Goal: Task Accomplishment & Management: Manage account settings

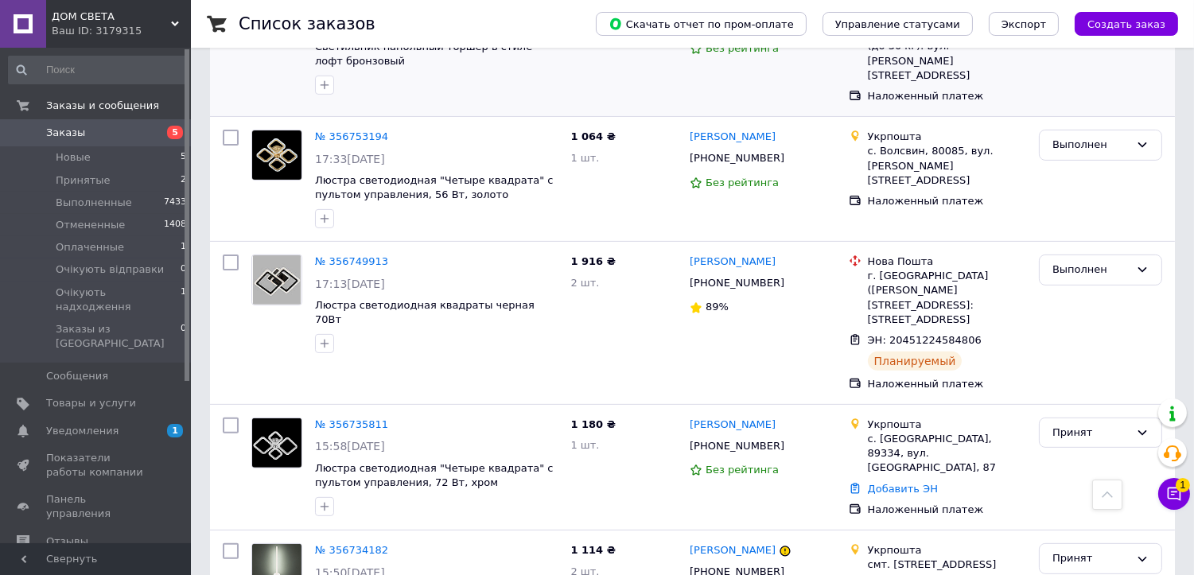
scroll to position [1149, 0]
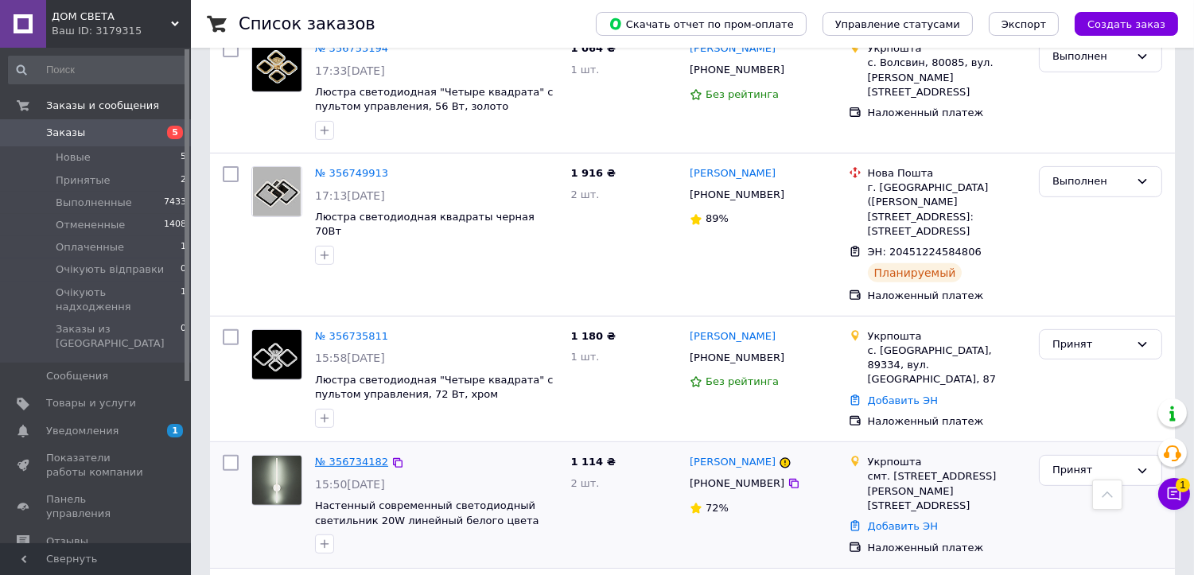
click at [352, 456] on link "№ 356734182" at bounding box center [351, 462] width 73 height 12
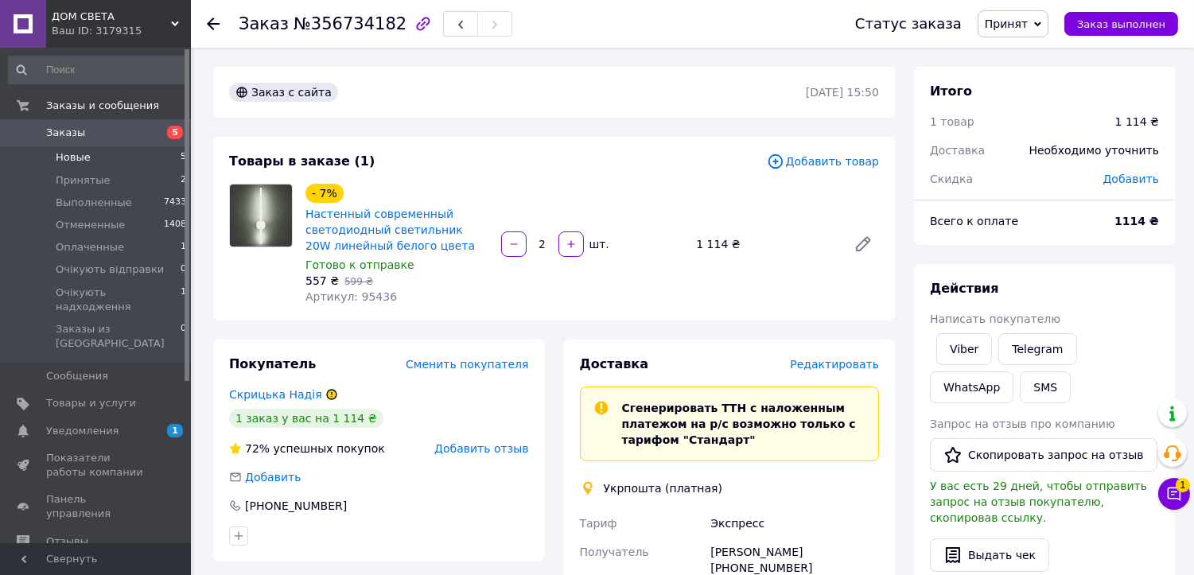
click at [95, 162] on li "Новые 5" at bounding box center [98, 157] width 196 height 22
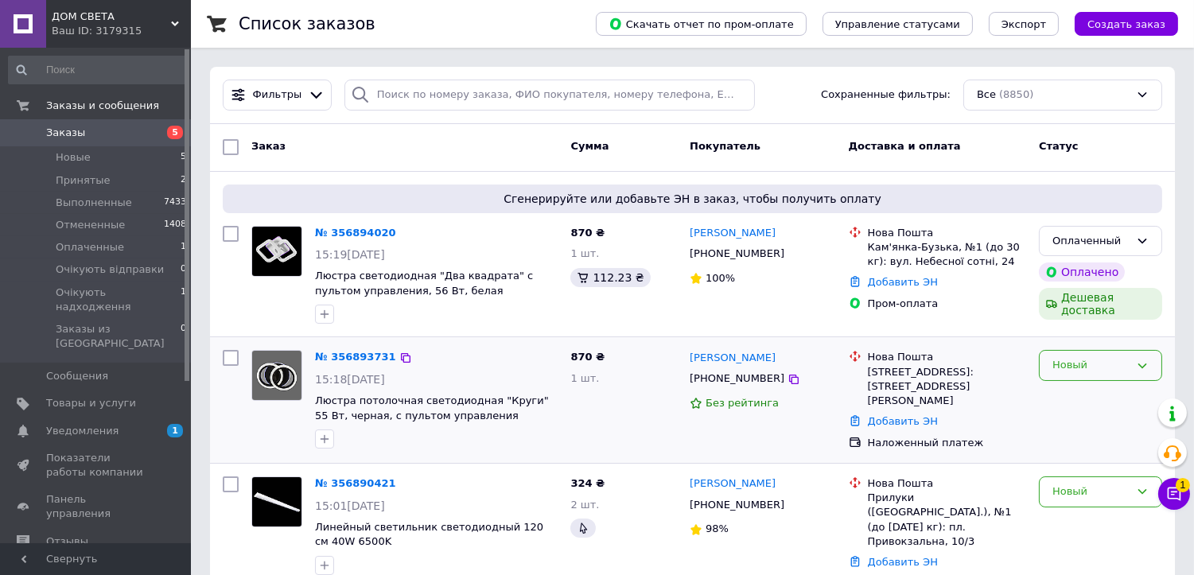
click at [1090, 374] on div "Новый" at bounding box center [1091, 365] width 77 height 17
click at [1084, 454] on li "Отменен" at bounding box center [1101, 456] width 122 height 29
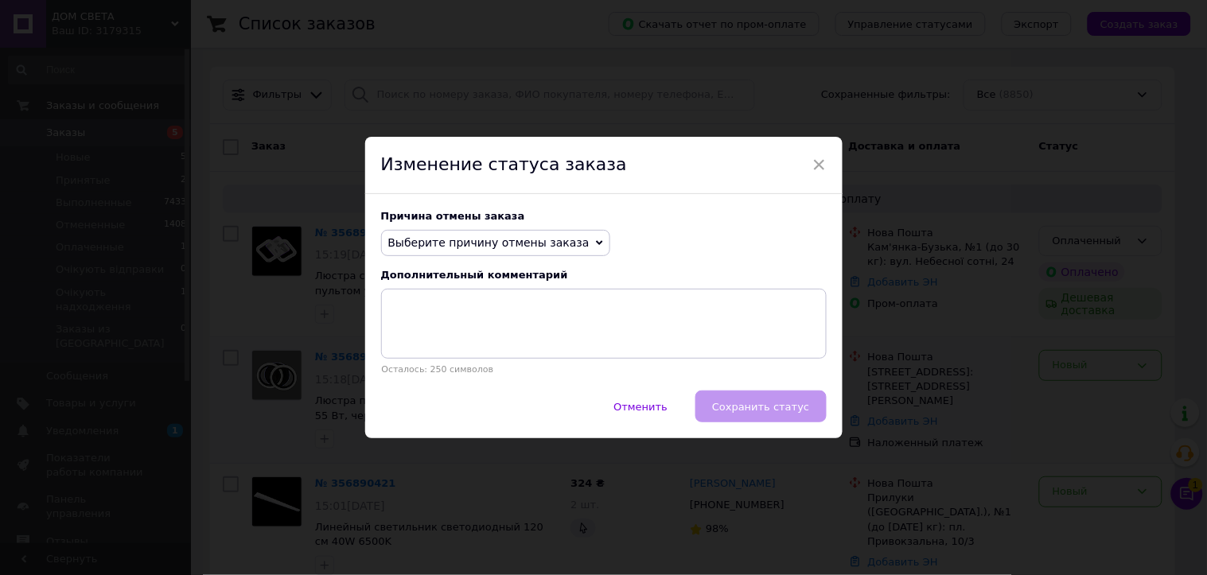
click at [443, 245] on span "Выберите причину отмены заказа" at bounding box center [488, 242] width 201 height 13
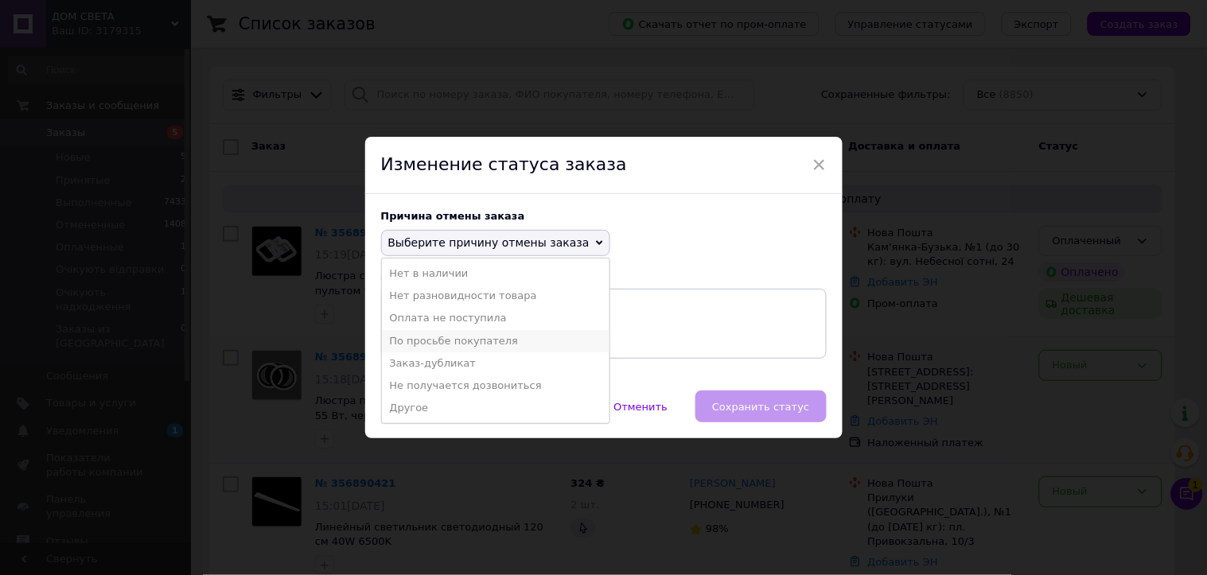
click at [463, 337] on li "По просьбе покупателя" at bounding box center [496, 341] width 228 height 22
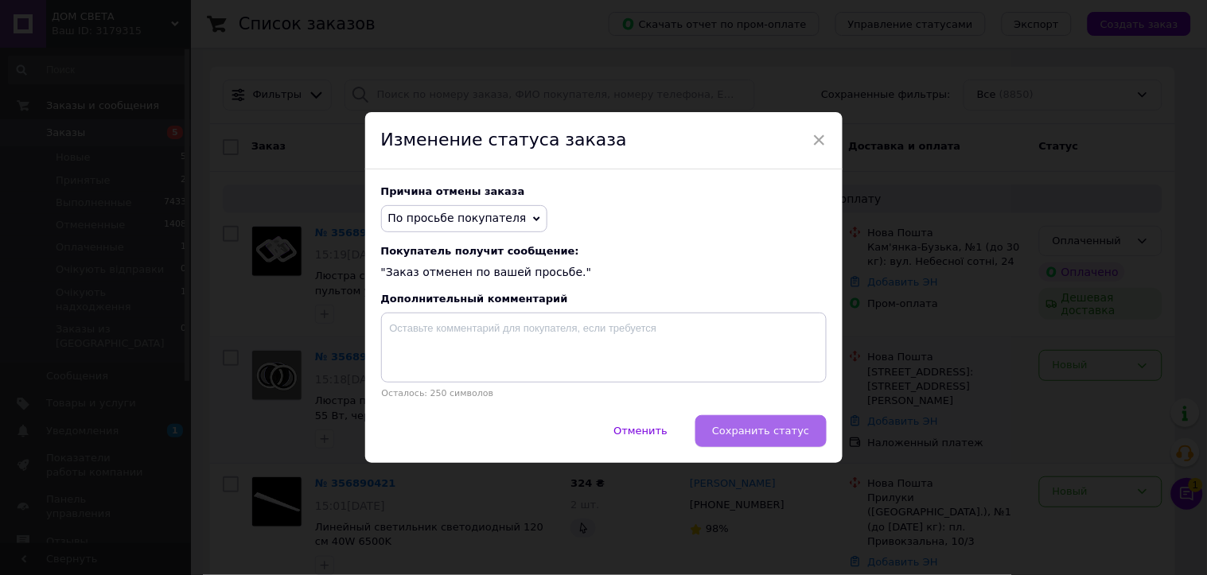
click at [777, 435] on span "Сохранить статус" at bounding box center [760, 431] width 97 height 12
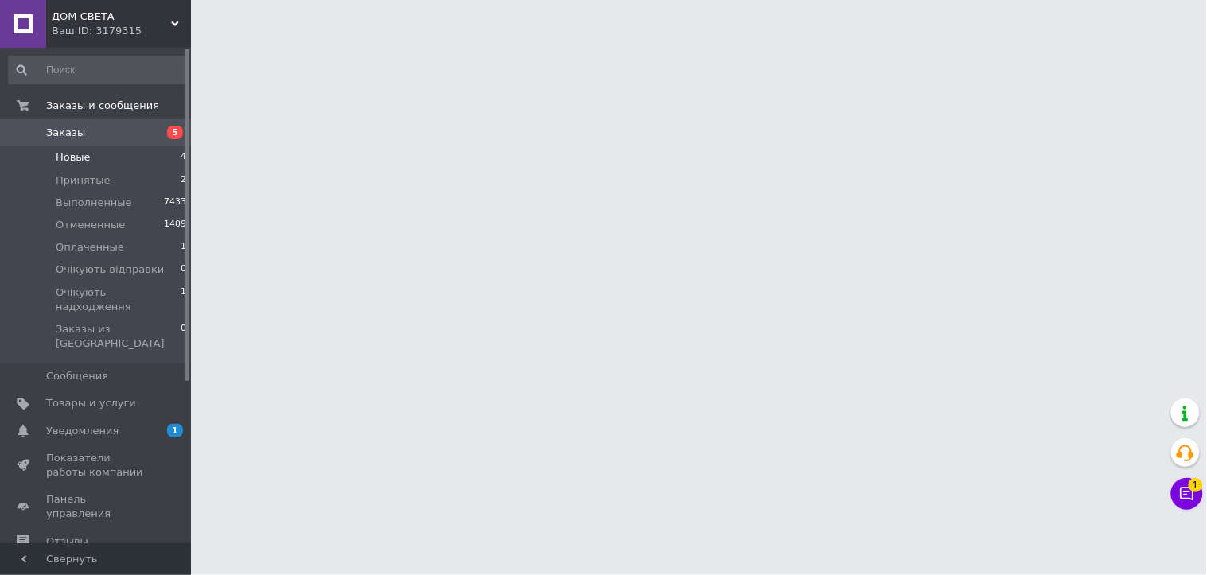
click at [75, 154] on span "Новые" at bounding box center [73, 157] width 35 height 14
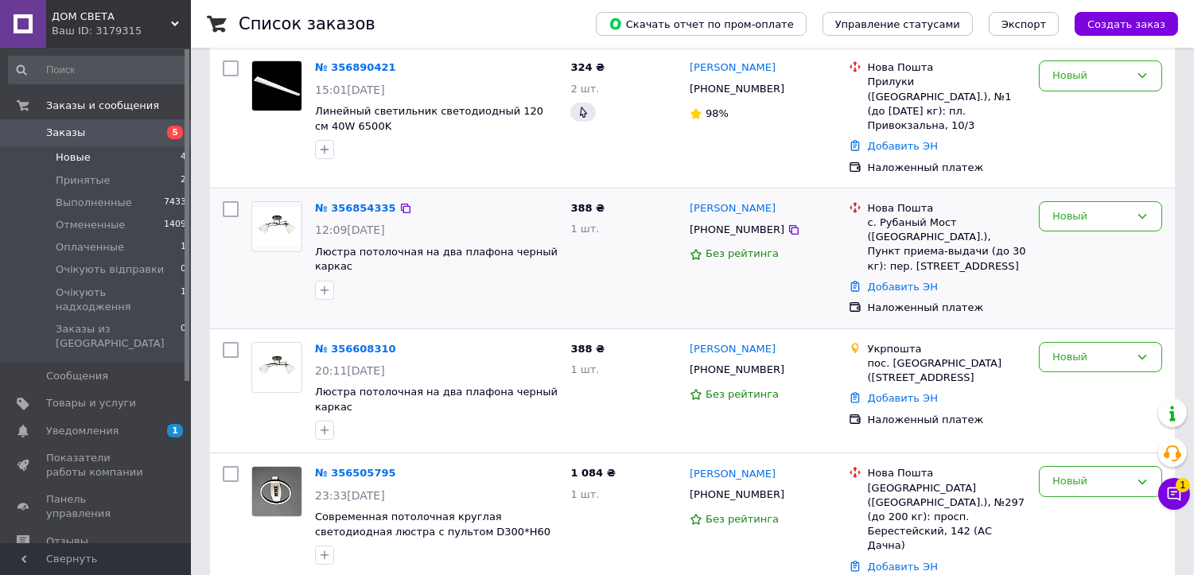
scroll to position [191, 0]
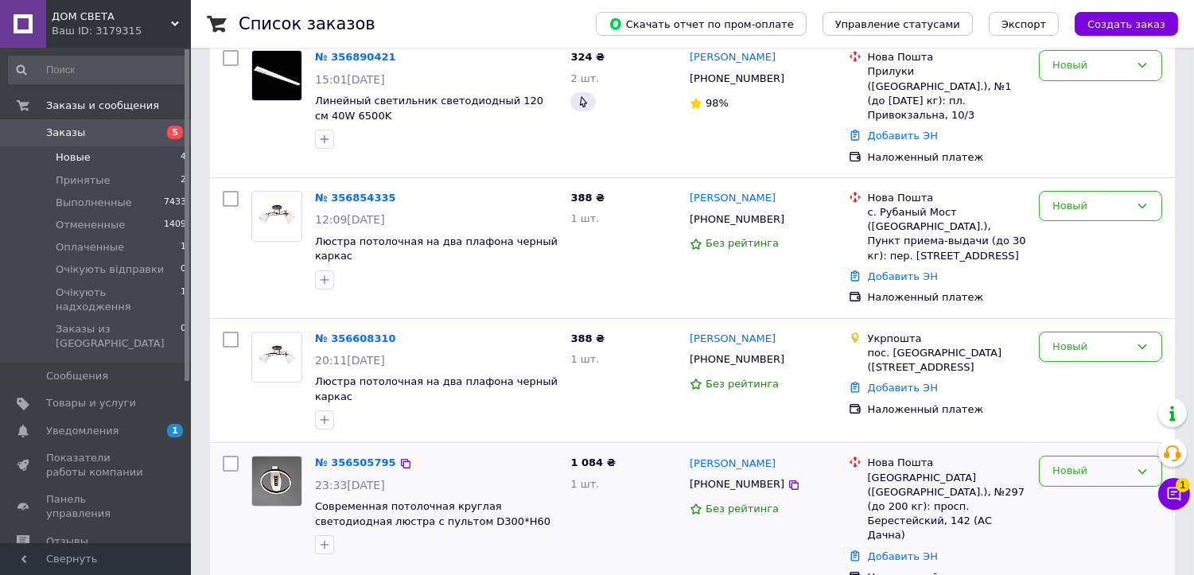
click at [1100, 463] on div "Новый" at bounding box center [1091, 471] width 77 height 17
click at [1096, 548] on li "Отменен" at bounding box center [1101, 562] width 122 height 29
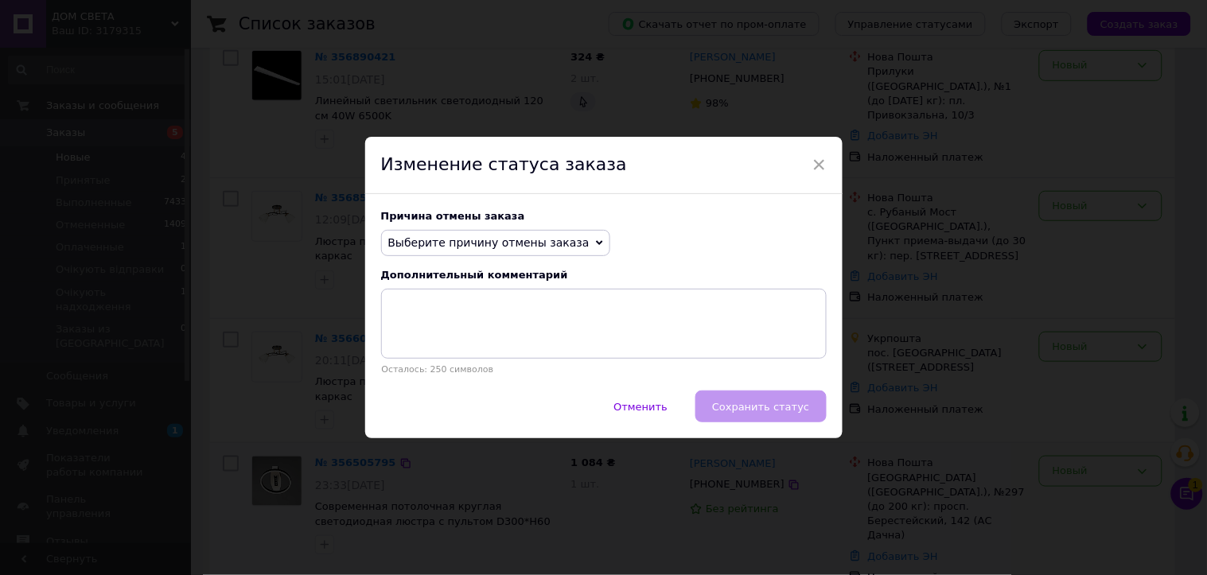
click at [559, 239] on span "Выберите причину отмены заказа" at bounding box center [488, 242] width 201 height 13
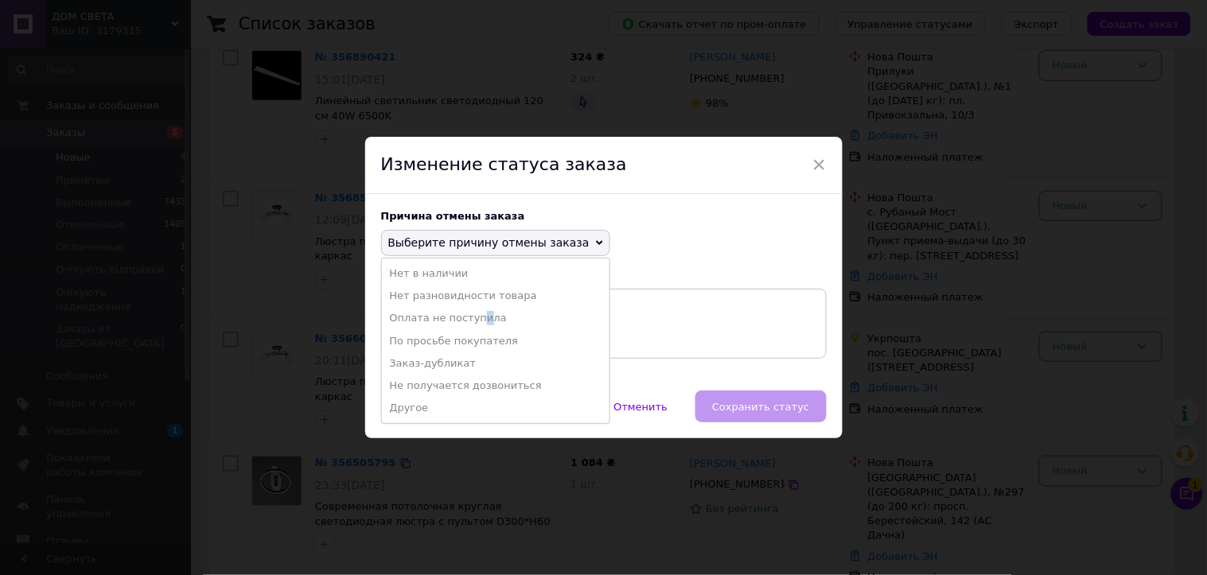
drag, startPoint x: 473, startPoint y: 321, endPoint x: 494, endPoint y: 329, distance: 23.2
click at [473, 321] on li "Оплата не поступила" at bounding box center [496, 318] width 228 height 22
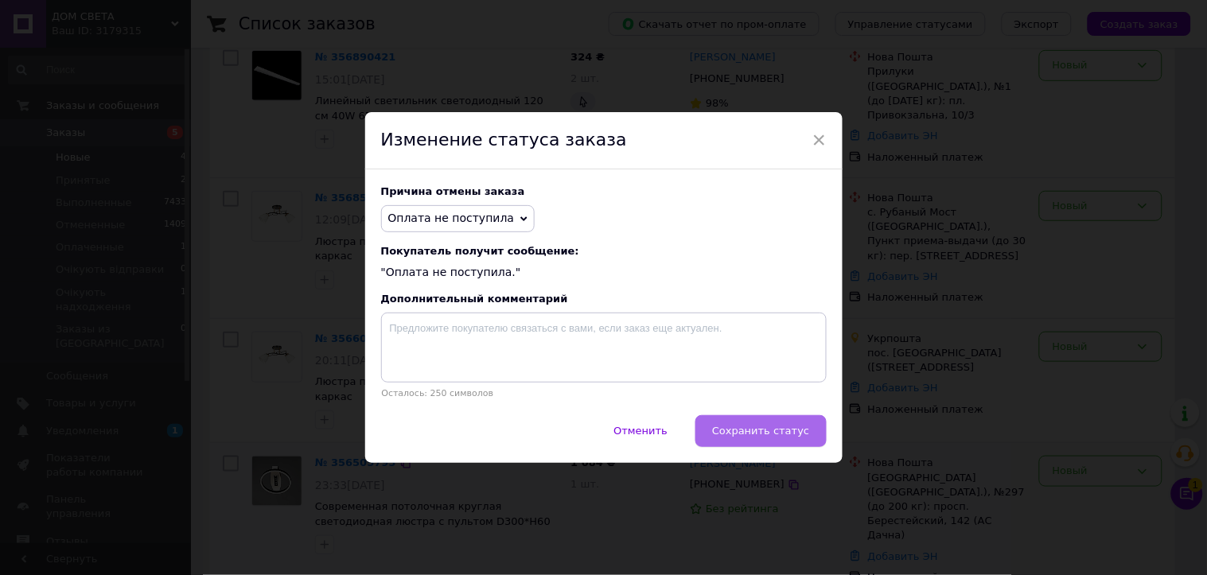
click at [732, 431] on span "Сохранить статус" at bounding box center [760, 431] width 97 height 12
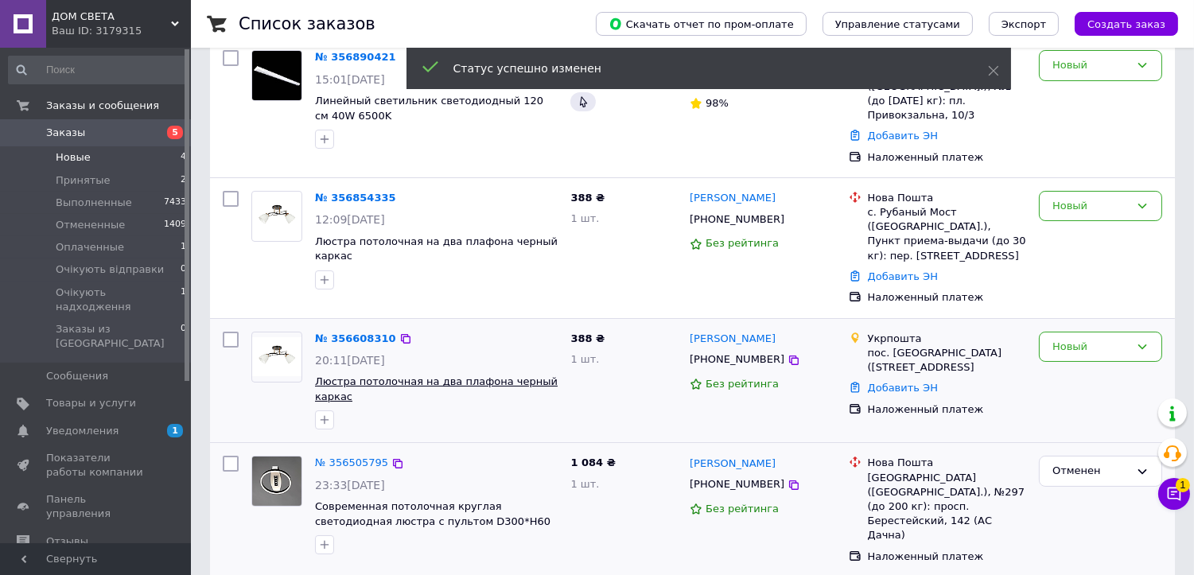
scroll to position [189, 0]
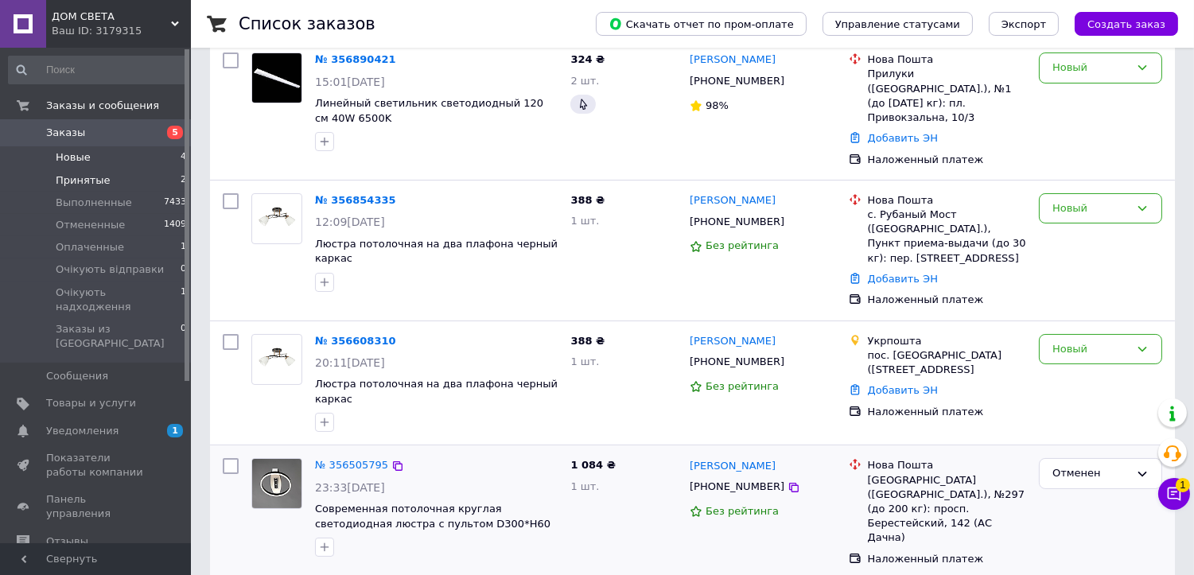
click at [101, 180] on span "Принятые" at bounding box center [83, 180] width 55 height 14
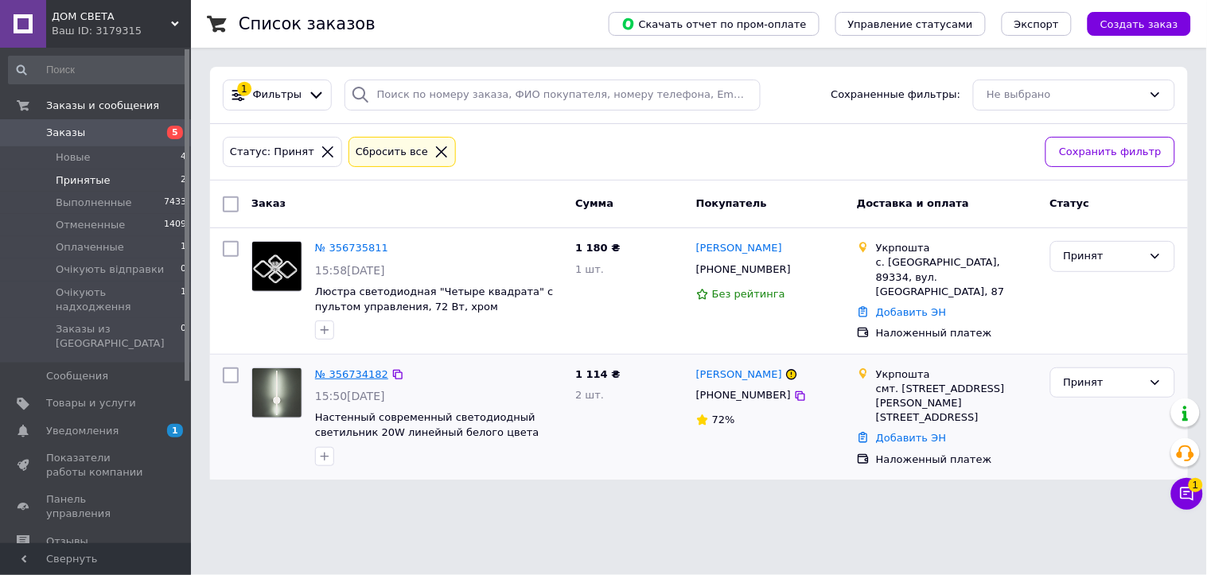
click at [358, 369] on link "№ 356734182" at bounding box center [351, 374] width 73 height 12
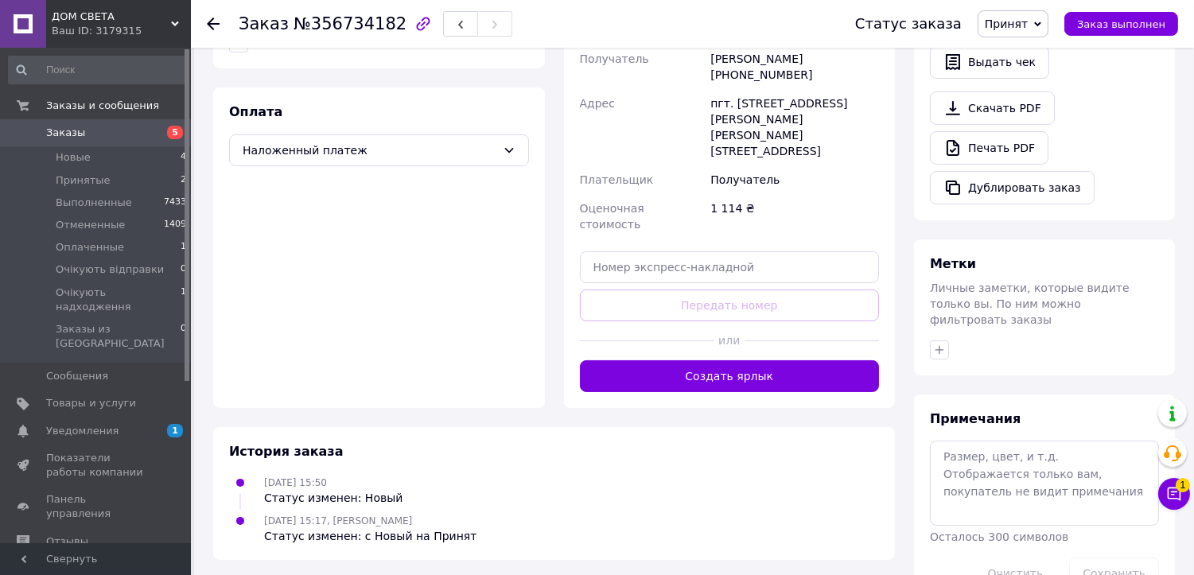
scroll to position [511, 0]
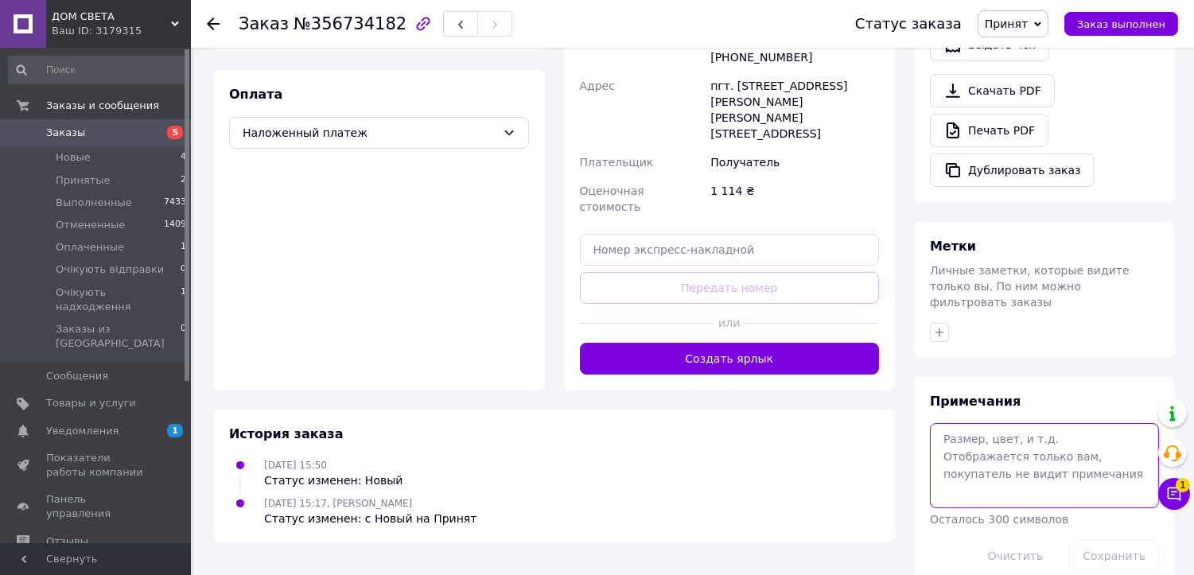
click at [1000, 423] on textarea at bounding box center [1044, 465] width 229 height 84
paste textarea "0503767932466"
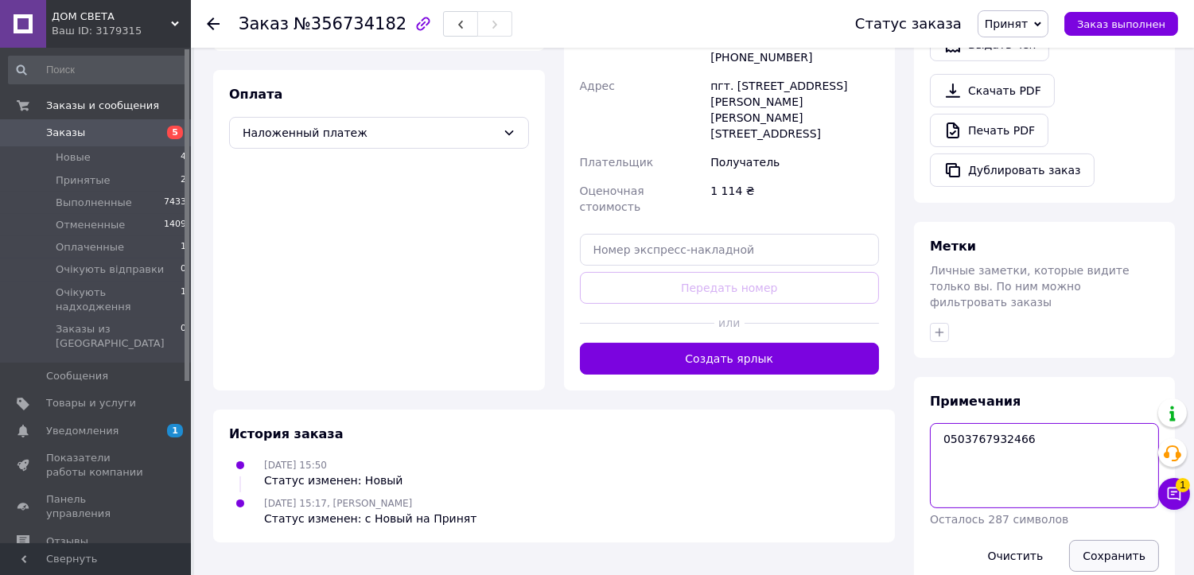
type textarea "0503767932466"
click at [1138, 540] on button "Сохранить" at bounding box center [1114, 556] width 90 height 32
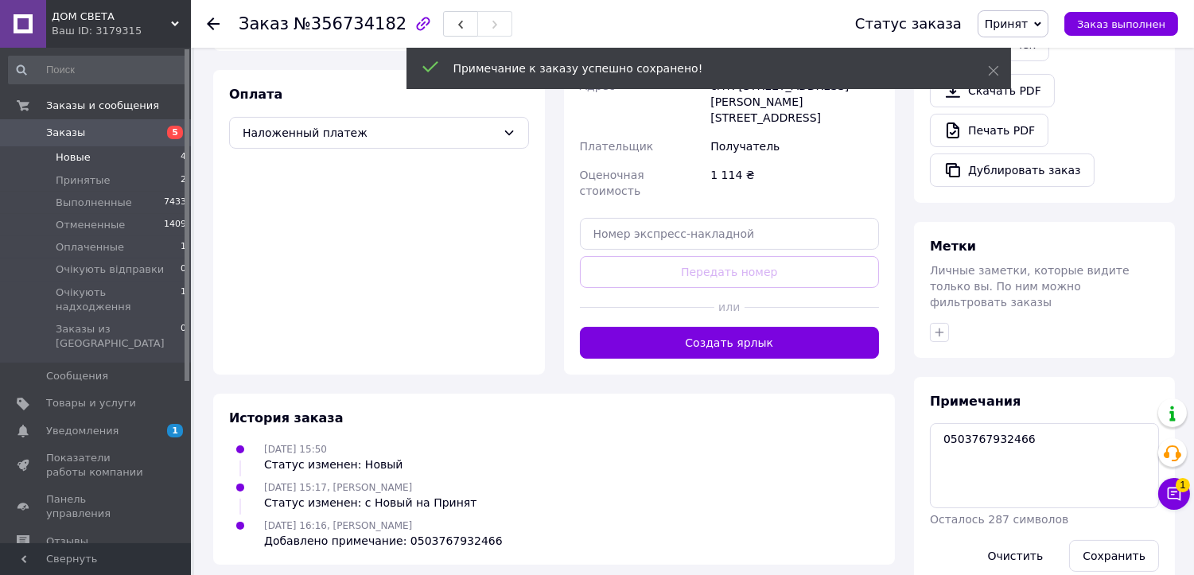
click at [80, 149] on li "Новые 4" at bounding box center [98, 157] width 196 height 22
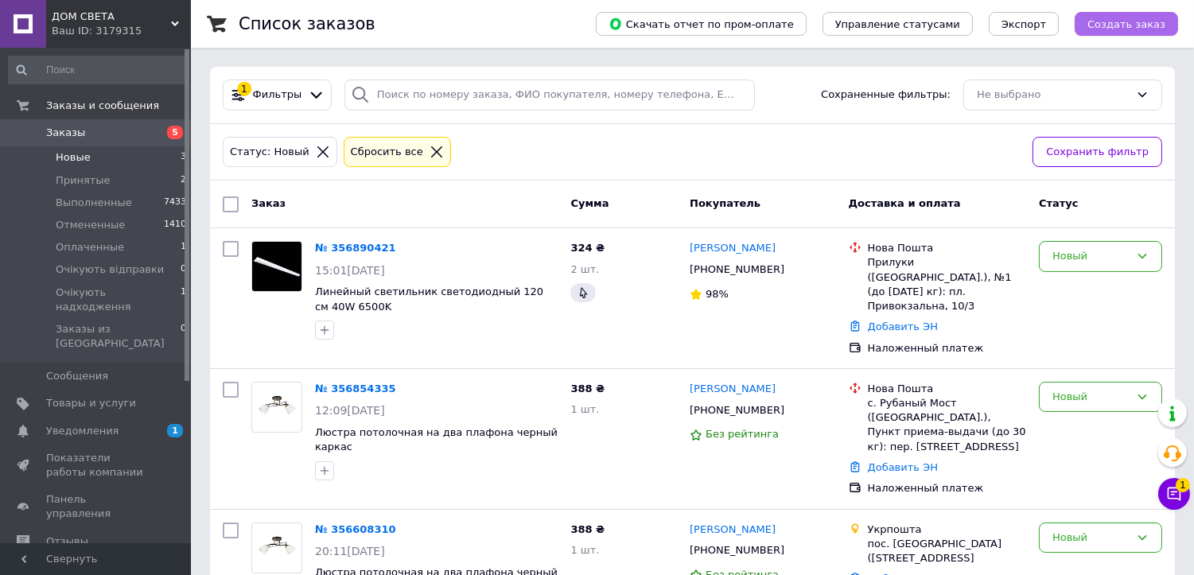
click at [1134, 18] on span "Создать заказ" at bounding box center [1127, 24] width 78 height 12
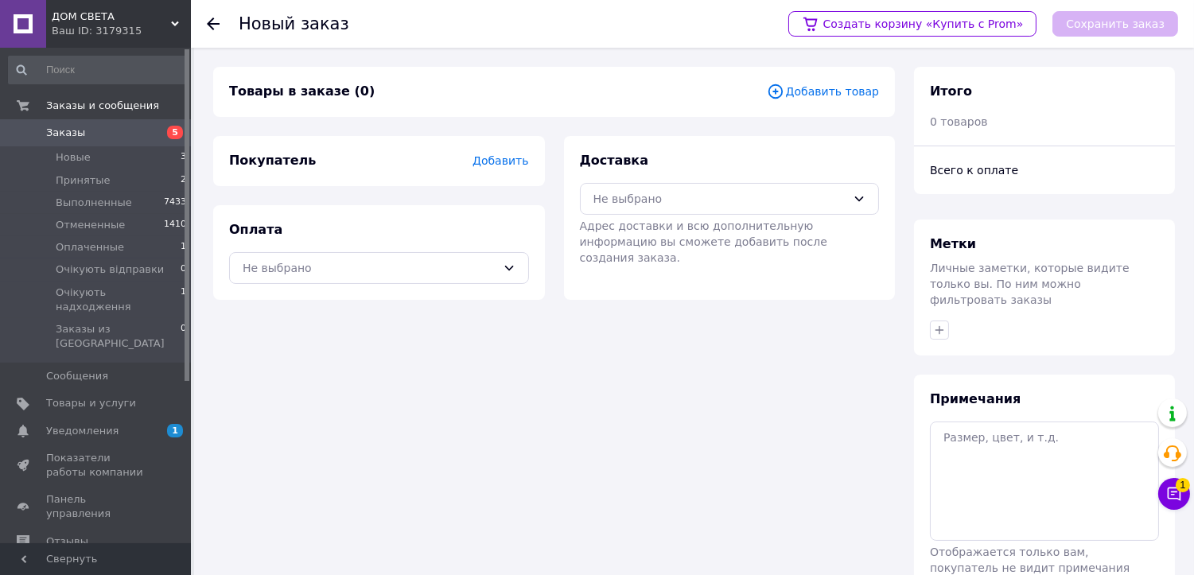
click at [802, 97] on span "Добавить товар" at bounding box center [823, 92] width 112 height 18
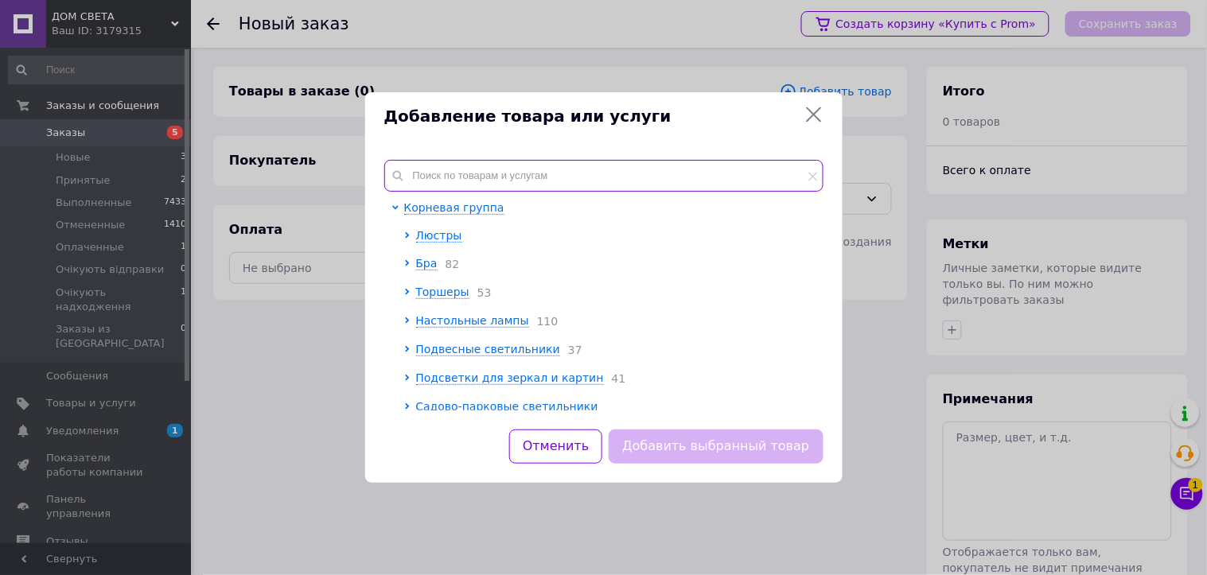
click at [576, 173] on input "text" at bounding box center [603, 176] width 439 height 32
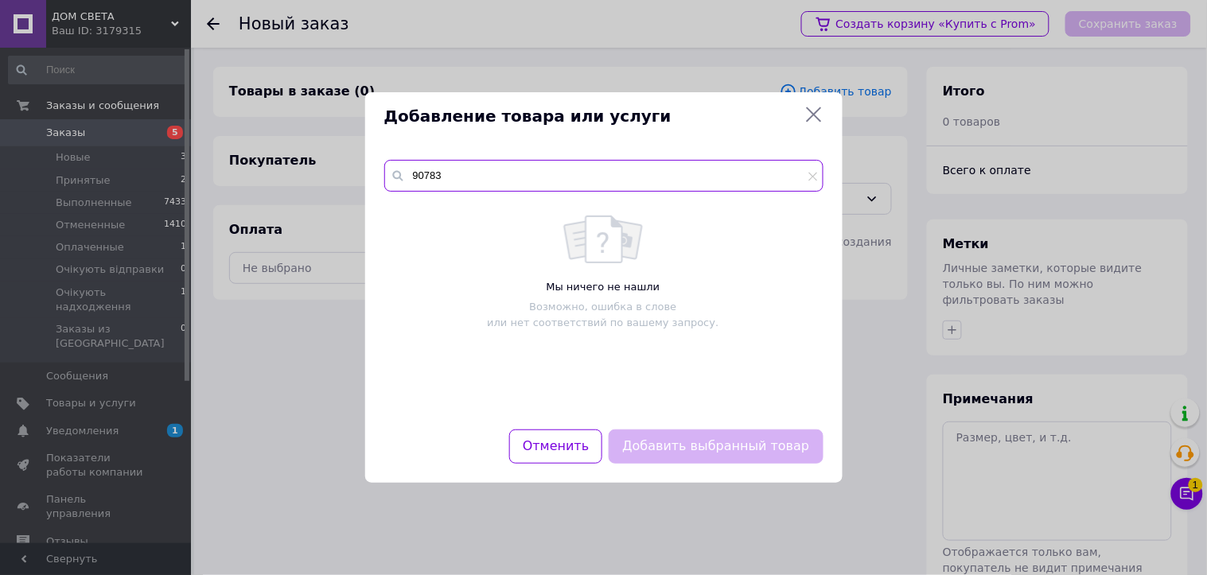
type input "90783"
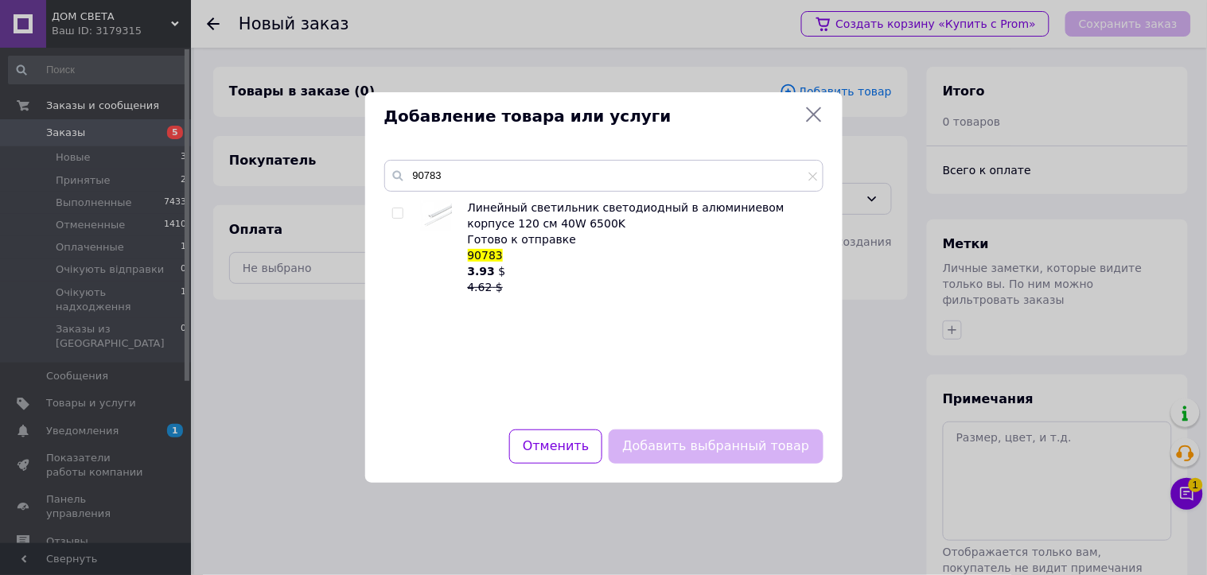
click at [816, 107] on icon at bounding box center [813, 114] width 19 height 19
